Goal: Task Accomplishment & Management: Complete application form

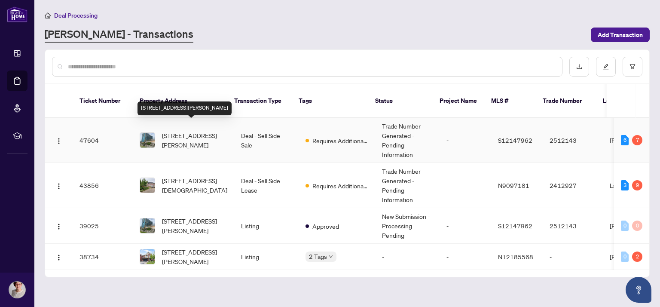
click at [198, 136] on span "[STREET_ADDRESS][PERSON_NAME]" at bounding box center [194, 140] width 65 height 19
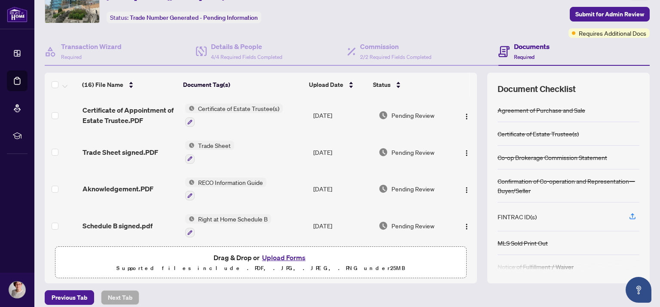
scroll to position [45, 0]
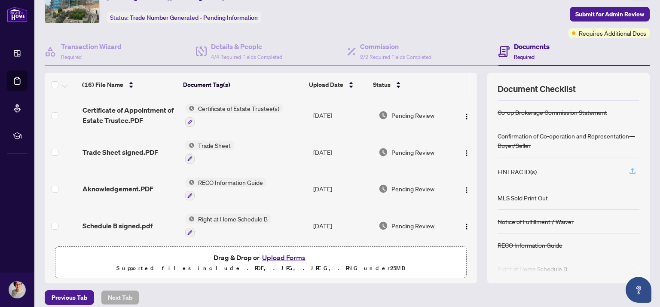
click at [631, 168] on icon "button" at bounding box center [632, 170] width 3 height 4
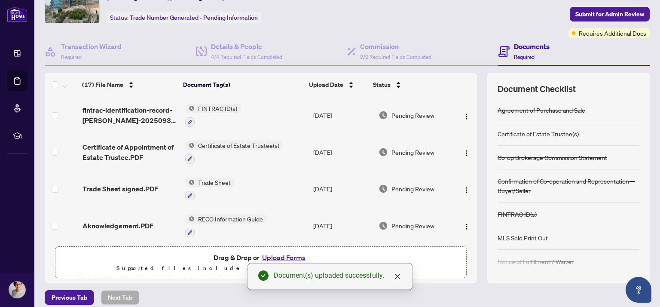
click at [288, 254] on button "Upload Forms" at bounding box center [284, 257] width 49 height 11
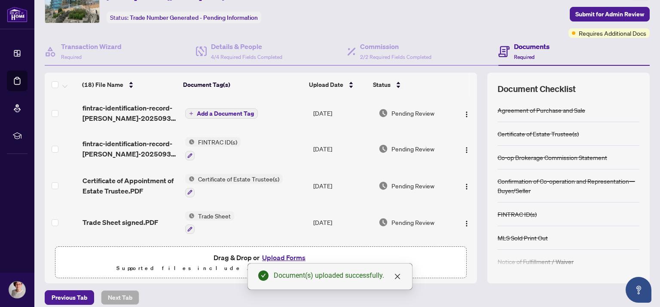
scroll to position [0, 0]
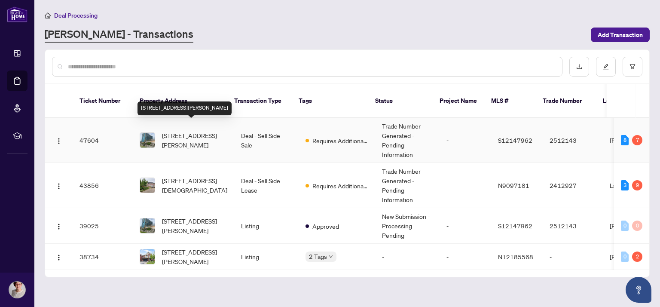
click at [199, 131] on span "[STREET_ADDRESS][PERSON_NAME]" at bounding box center [194, 140] width 65 height 19
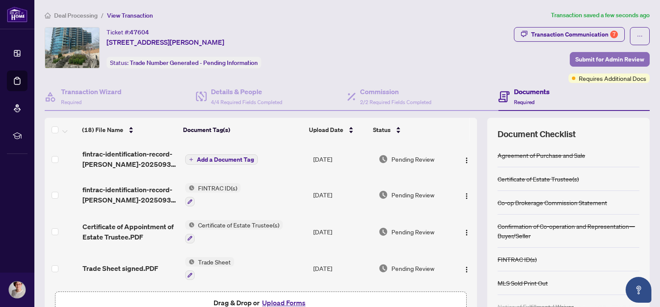
click at [608, 60] on span "Submit for Admin Review" at bounding box center [609, 59] width 69 height 14
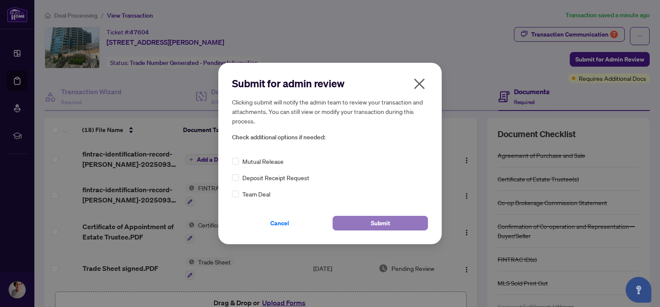
click at [381, 223] on span "Submit" at bounding box center [380, 223] width 19 height 14
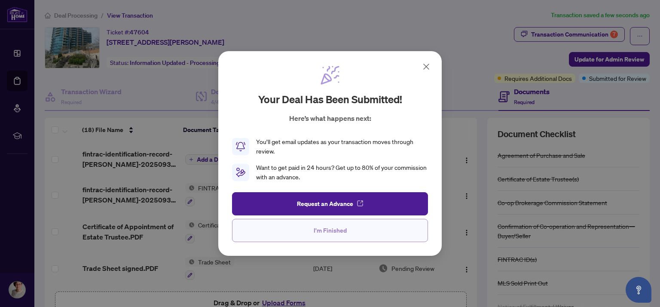
click at [336, 231] on span "I'm Finished" at bounding box center [330, 230] width 33 height 14
